Goal: Task Accomplishment & Management: Complete application form

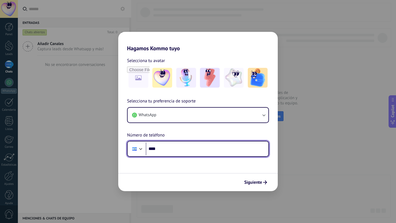
click at [212, 151] on input "****" at bounding box center [207, 149] width 123 height 13
type input "**********"
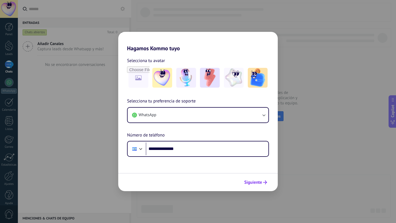
click at [257, 184] on span "Siguiente" at bounding box center [253, 182] width 18 height 4
